Goal: Information Seeking & Learning: Stay updated

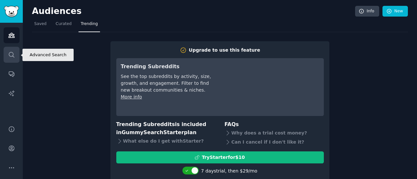
click at [13, 58] on link "Search" at bounding box center [12, 55] width 16 height 16
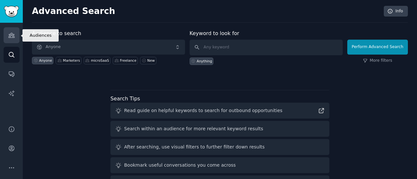
click at [10, 38] on icon "Sidebar" at bounding box center [11, 35] width 6 height 5
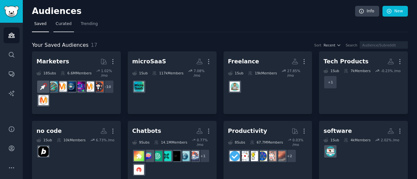
click at [59, 25] on span "Curated" at bounding box center [64, 24] width 16 height 6
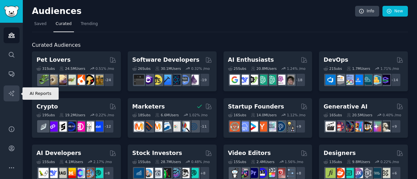
click at [13, 94] on icon "Sidebar" at bounding box center [11, 93] width 7 height 7
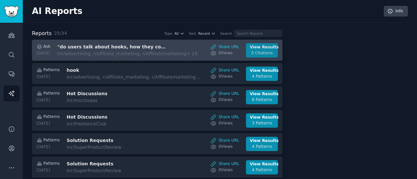
click at [270, 52] on div "5 Citations" at bounding box center [262, 53] width 24 height 6
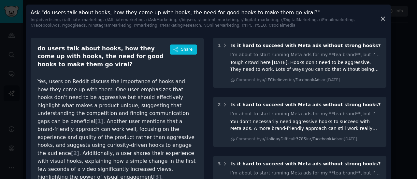
click at [382, 21] on icon at bounding box center [382, 18] width 7 height 7
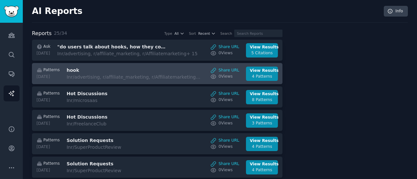
click at [104, 75] on div "In r/advertising, r/affiliate_marketing, r/Affiliatemarketing + 15" at bounding box center [134, 77] width 137 height 7
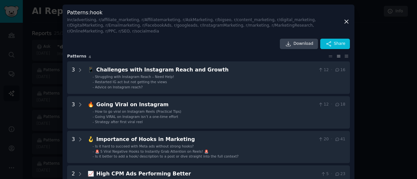
click at [347, 22] on icon at bounding box center [346, 21] width 7 height 7
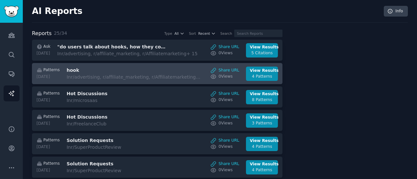
click at [172, 72] on h3 "hook" at bounding box center [120, 70] width 109 height 7
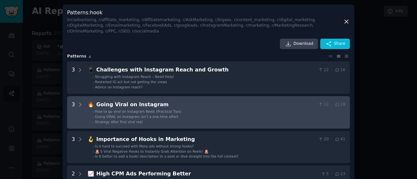
scroll to position [25, 0]
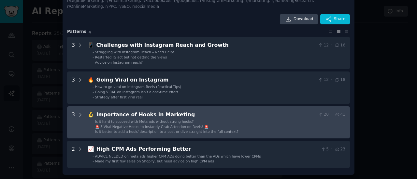
click at [222, 127] on li "- 🚨 5 Viral Negative Hooks to Instantly Grab Attention on Reels! 🚨" at bounding box center [218, 127] width 253 height 5
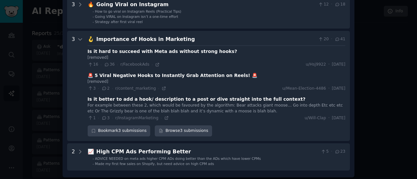
scroll to position [103, 0]
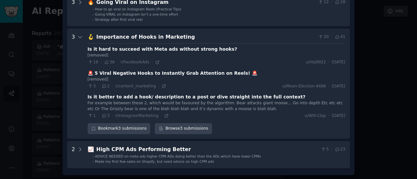
click at [50, 120] on div at bounding box center [208, 89] width 417 height 179
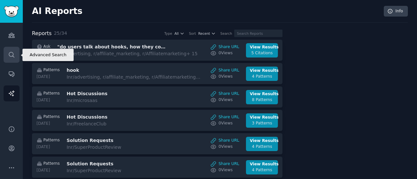
click at [7, 48] on link "Search" at bounding box center [12, 55] width 16 height 16
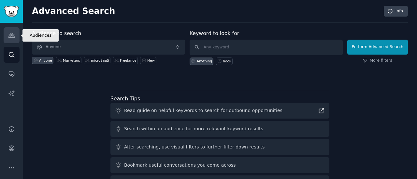
click at [9, 38] on icon "Sidebar" at bounding box center [11, 35] width 7 height 7
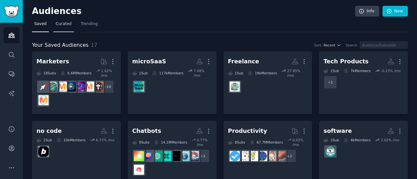
click at [70, 26] on link "Curated" at bounding box center [63, 25] width 21 height 13
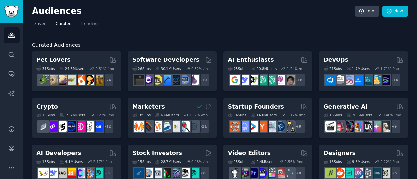
click at [97, 27] on nav "Saved Curated Trending" at bounding box center [220, 25] width 376 height 13
click at [93, 26] on span "Trending" at bounding box center [89, 24] width 17 height 6
